Goal: Information Seeking & Learning: Check status

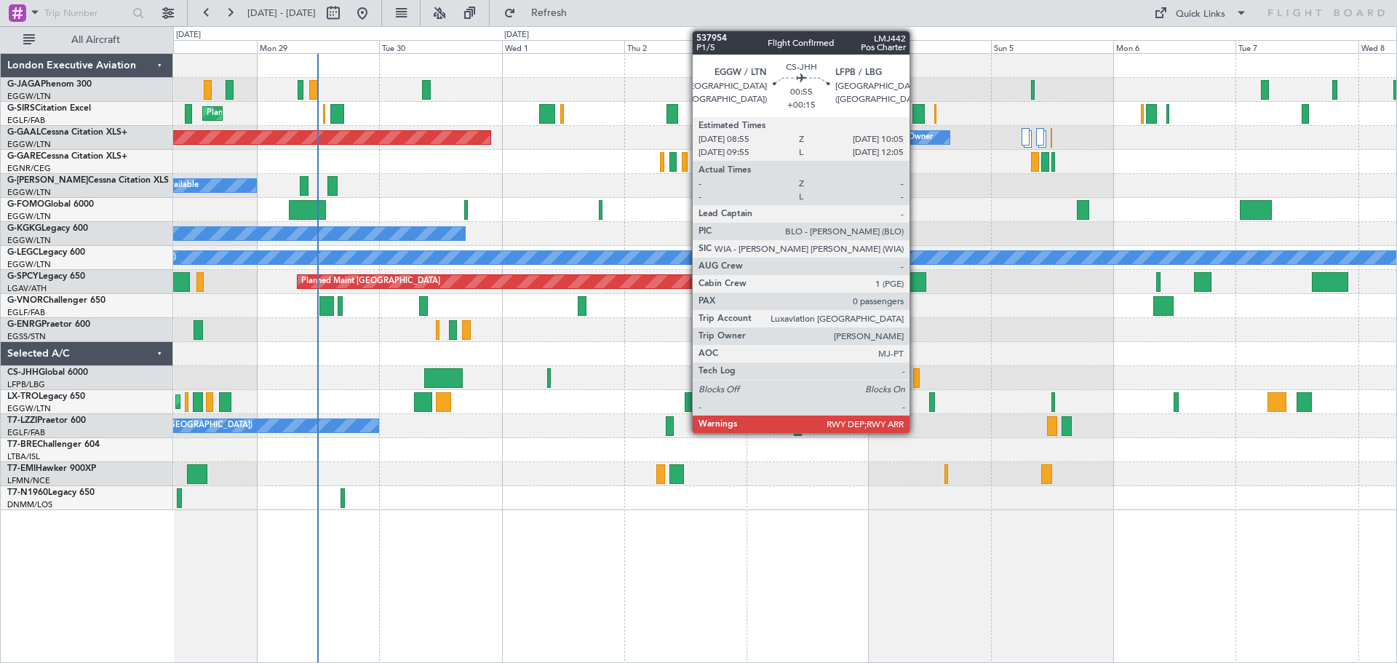
click at [916, 382] on div at bounding box center [916, 378] width 7 height 20
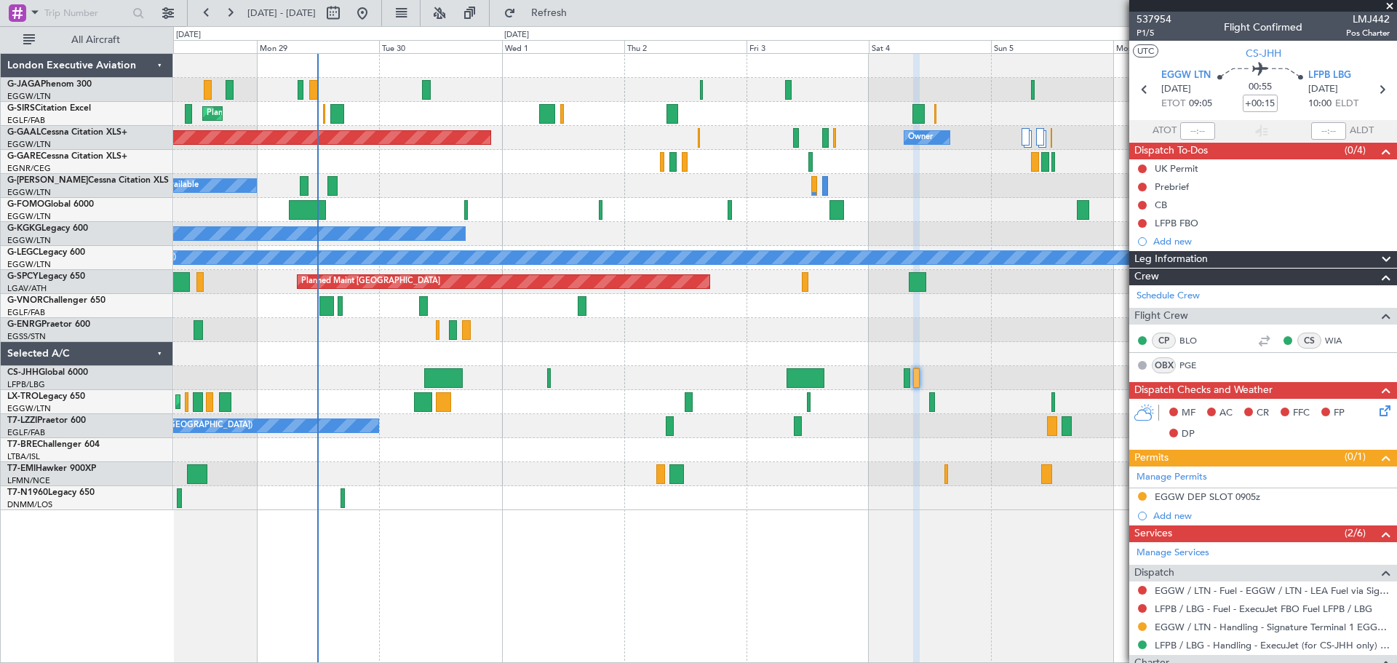
click at [1030, 301] on div "Planned Maint [GEOGRAPHIC_DATA] ([GEOGRAPHIC_DATA])" at bounding box center [784, 306] width 1223 height 24
click at [1391, 9] on span at bounding box center [1390, 6] width 15 height 13
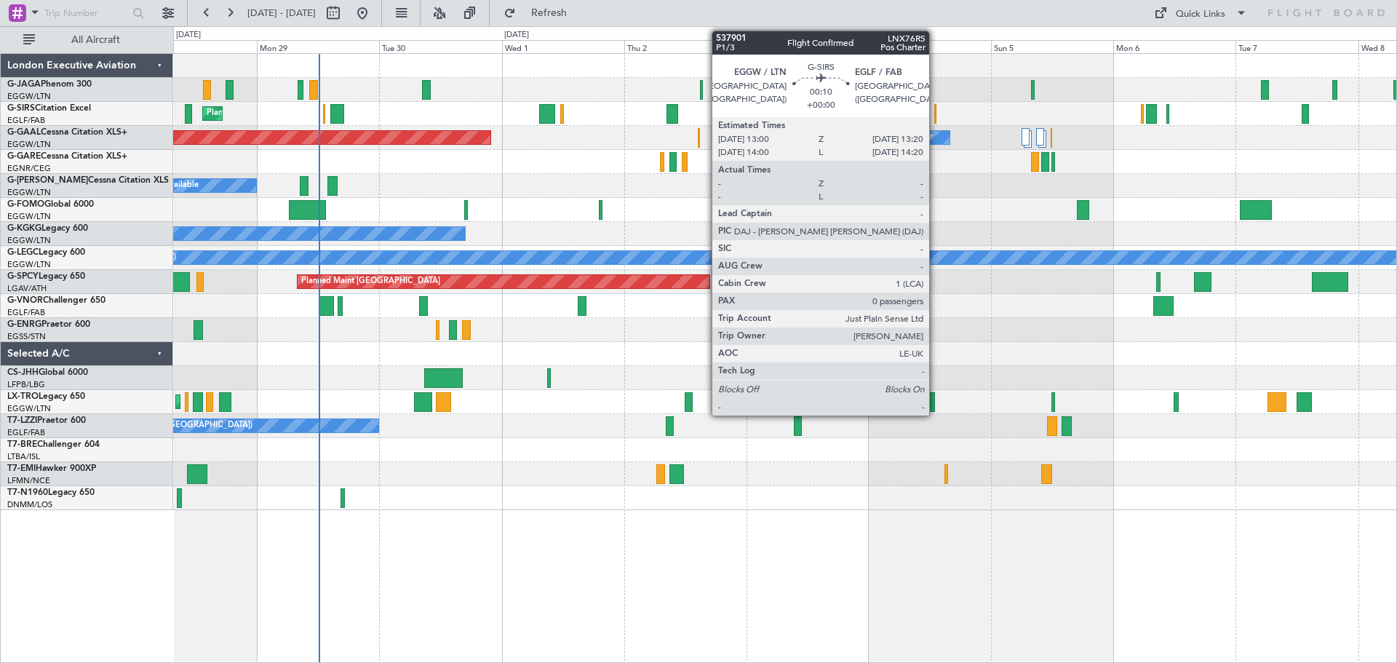
click at [936, 122] on div at bounding box center [935, 114] width 2 height 20
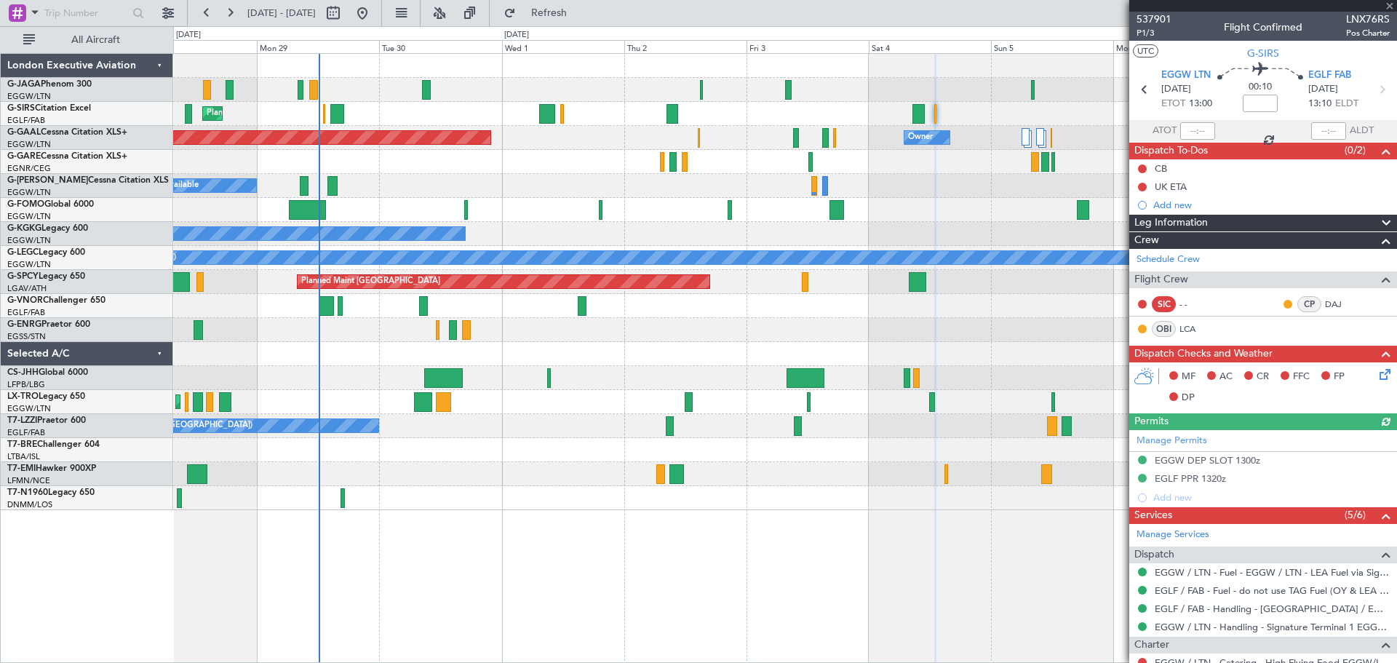
click at [1390, 4] on div at bounding box center [1263, 6] width 268 height 12
click at [1386, 9] on span at bounding box center [1390, 6] width 15 height 13
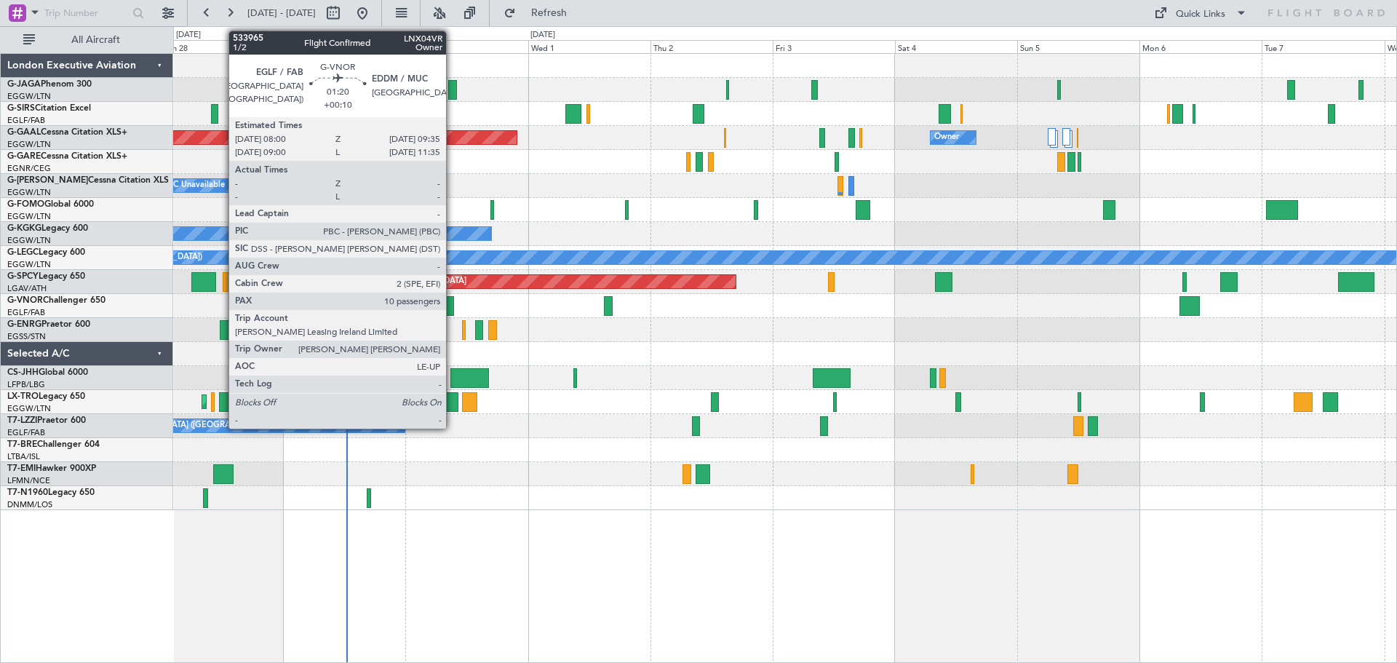
click at [453, 305] on div at bounding box center [449, 306] width 9 height 20
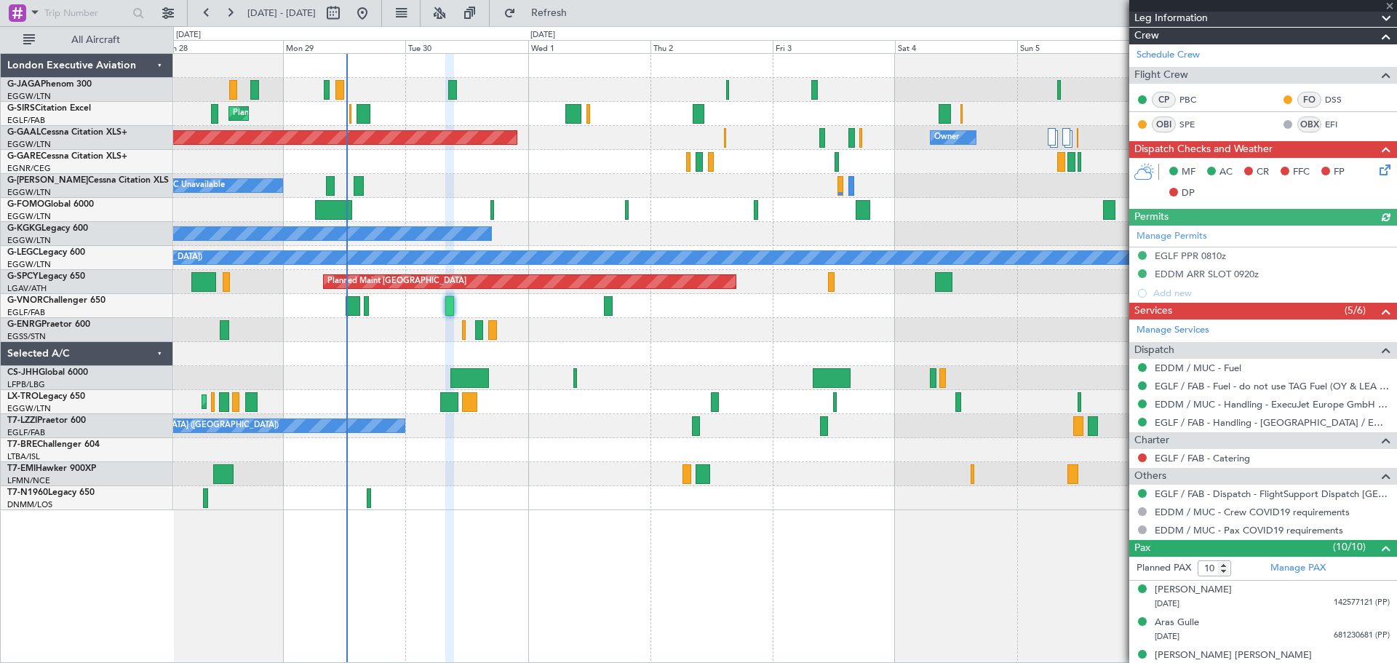
scroll to position [467, 0]
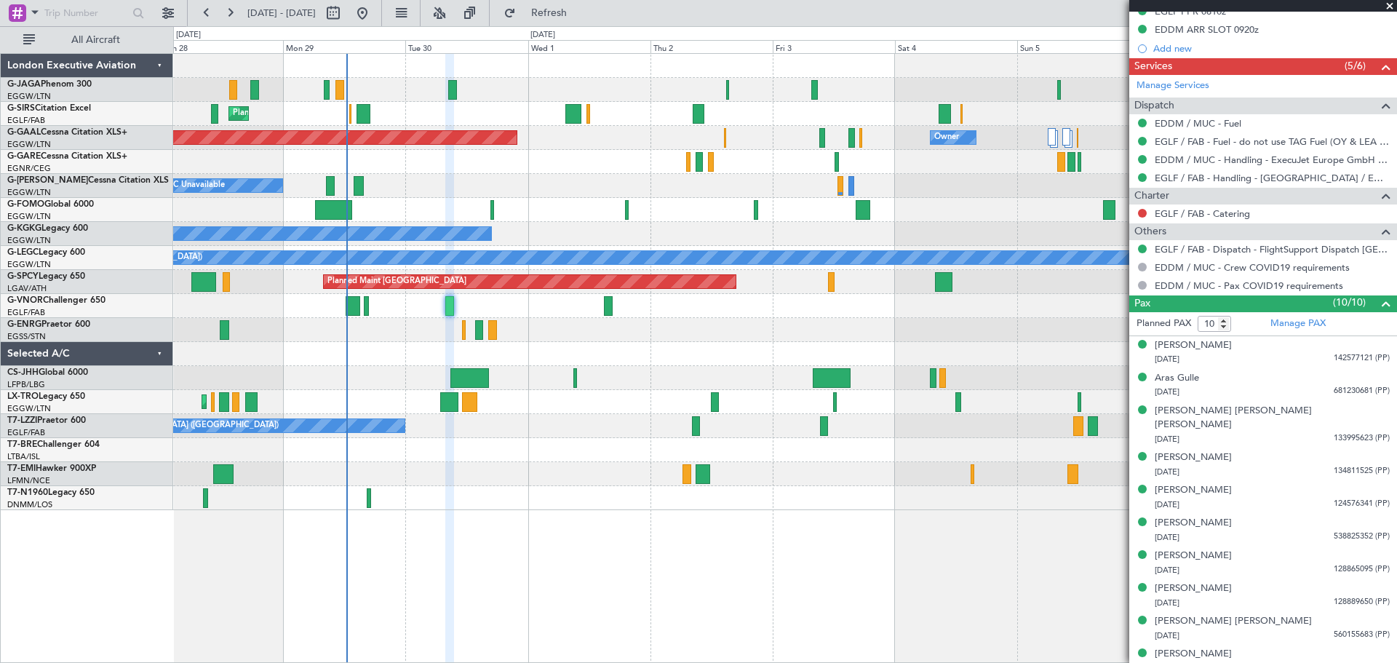
click at [356, 584] on div "Planned Maint [GEOGRAPHIC_DATA] ([GEOGRAPHIC_DATA]) Planned [GEOGRAPHIC_DATA] O…" at bounding box center [785, 358] width 1224 height 610
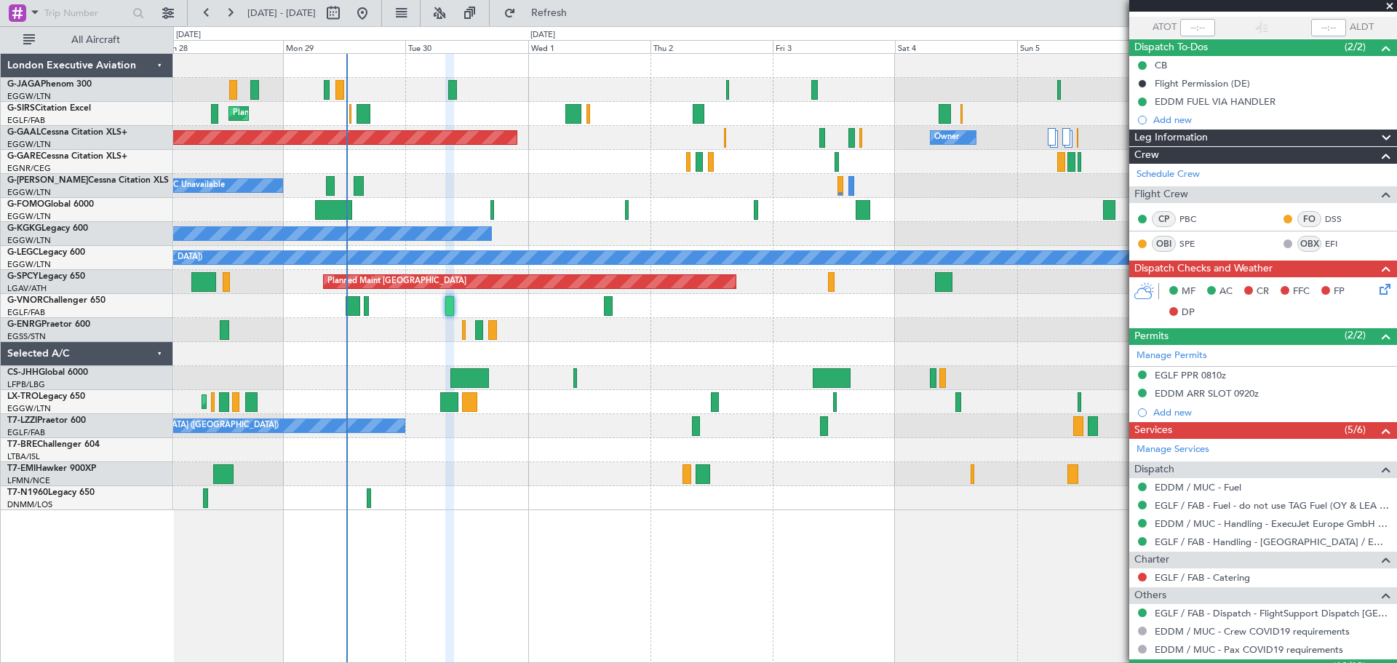
scroll to position [0, 0]
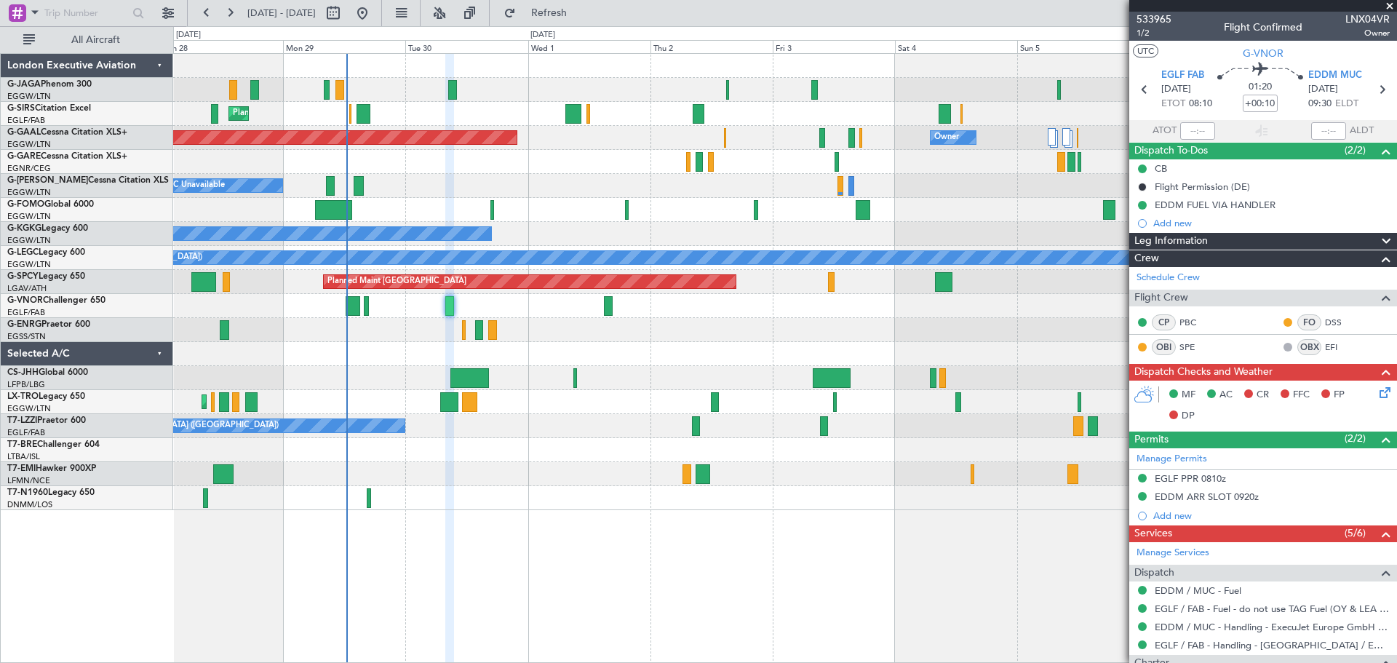
click at [1388, 5] on span at bounding box center [1390, 6] width 15 height 13
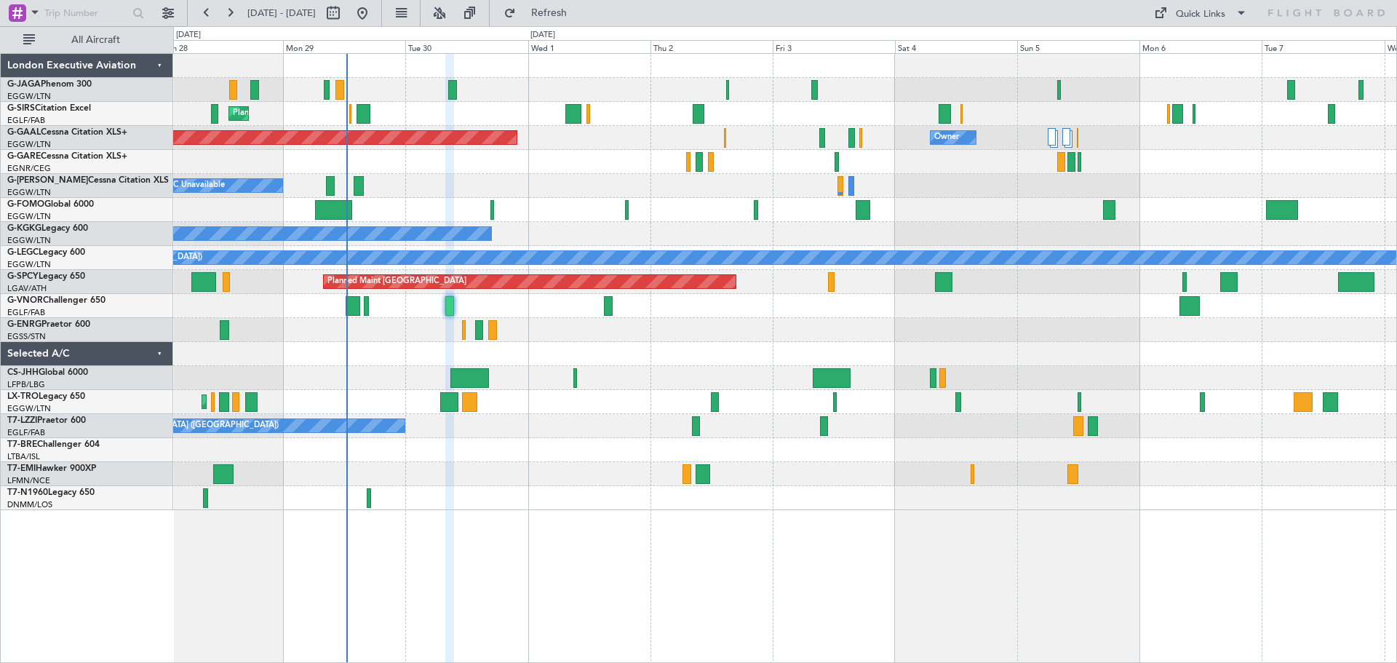
type input "0"
